Goal: Information Seeking & Learning: Learn about a topic

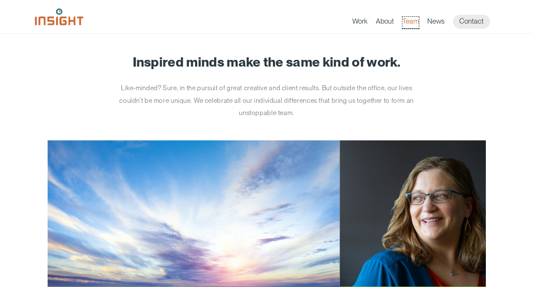
click at [405, 20] on link "Team" at bounding box center [410, 23] width 16 height 12
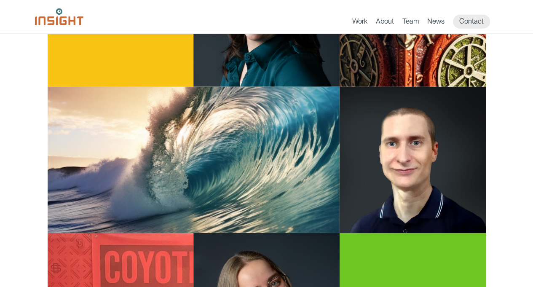
scroll to position [1743, 0]
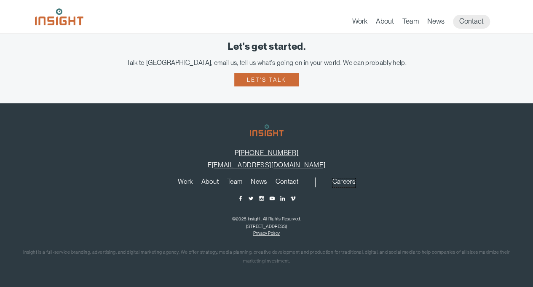
click at [340, 180] on link "Careers" at bounding box center [343, 182] width 23 height 9
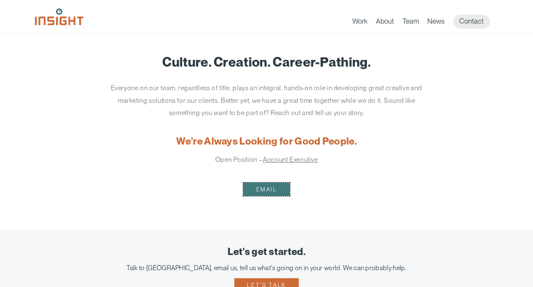
click at [279, 189] on link "Email" at bounding box center [266, 188] width 46 height 13
click at [295, 161] on link "Account Executive" at bounding box center [290, 159] width 55 height 8
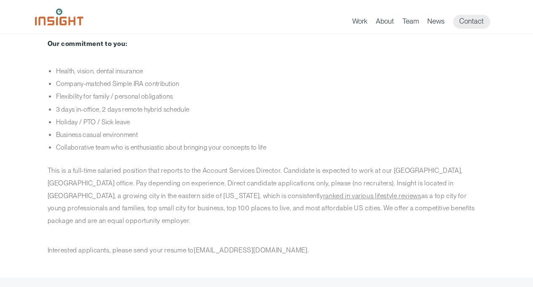
scroll to position [632, 0]
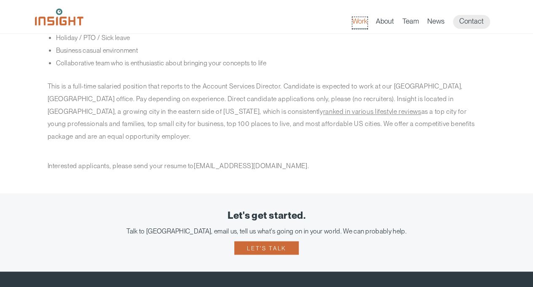
click at [360, 26] on link "Work" at bounding box center [359, 23] width 15 height 12
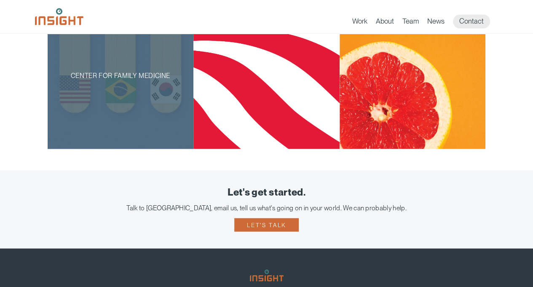
scroll to position [800, 0]
